Goal: Navigation & Orientation: Understand site structure

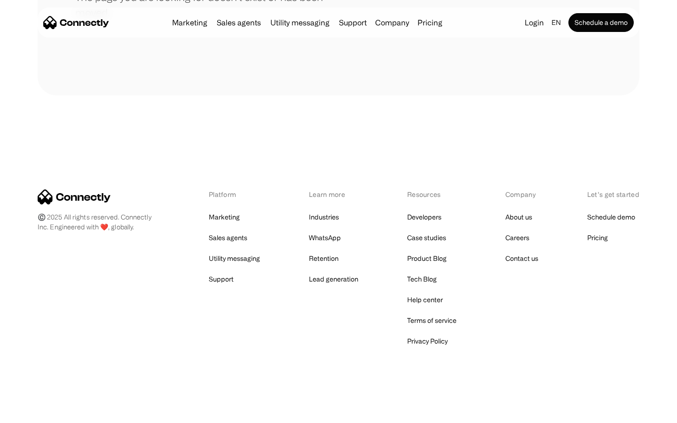
scroll to position [172, 0]
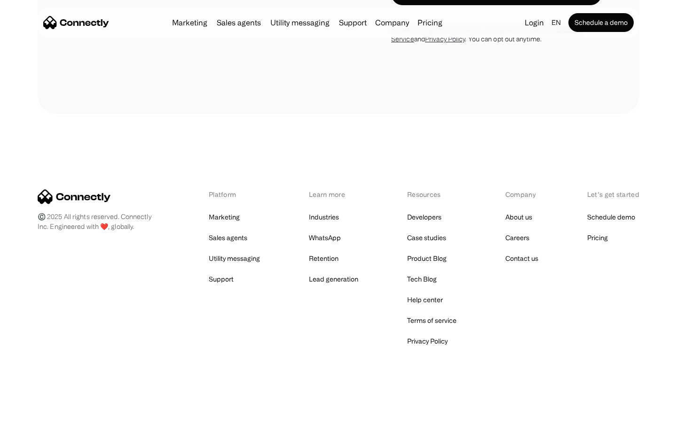
scroll to position [1778, 0]
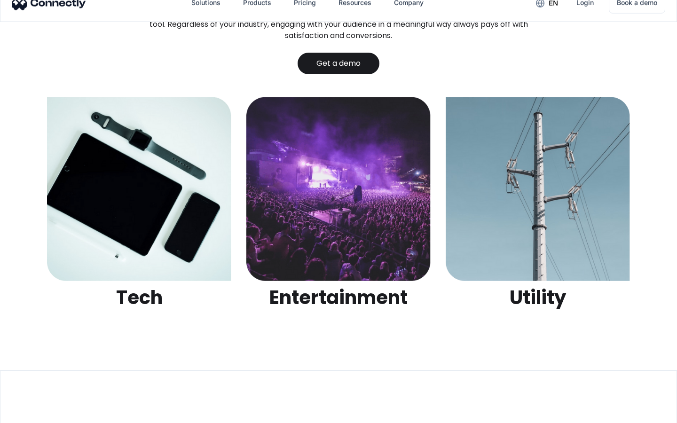
scroll to position [2966, 0]
